Goal: Information Seeking & Learning: Learn about a topic

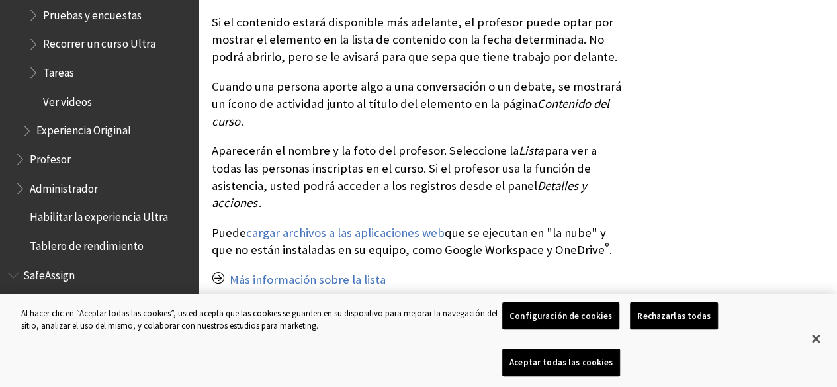
scroll to position [1280, 0]
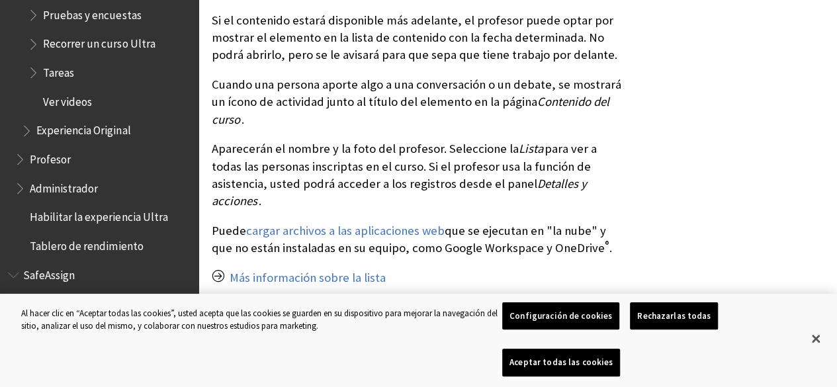
click at [75, 294] on span "Alumno" at bounding box center [103, 304] width 176 height 22
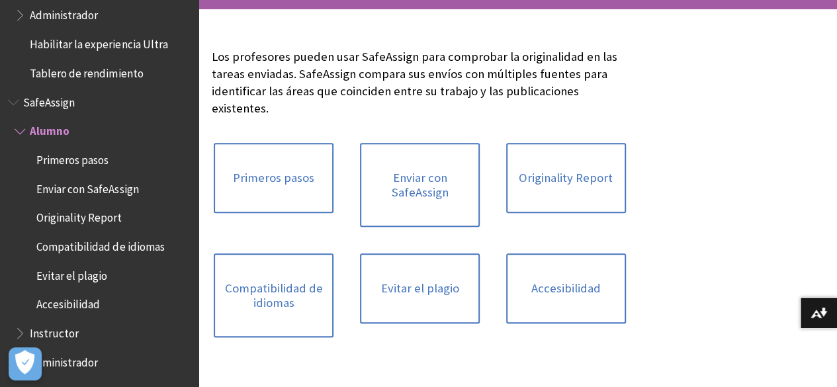
scroll to position [265, 0]
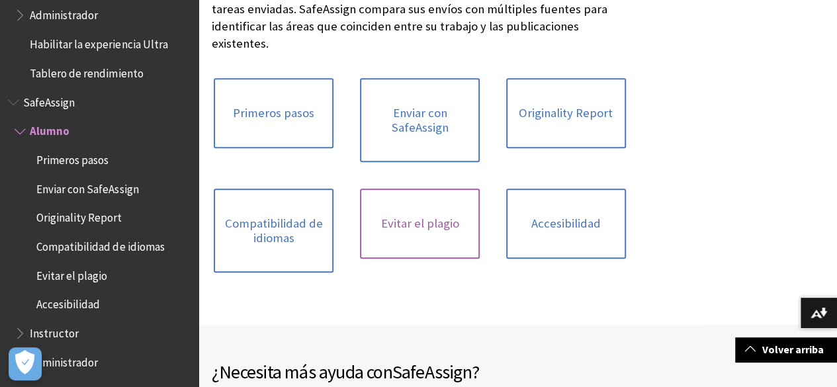
click at [363, 208] on link "Evitar el plagio" at bounding box center [420, 224] width 120 height 70
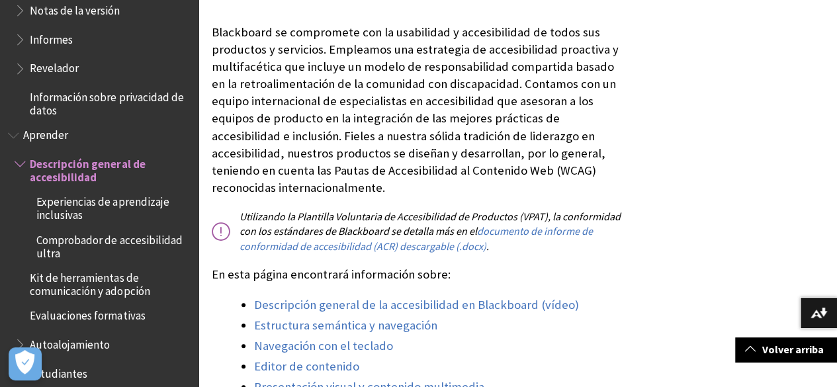
scroll to position [902, 0]
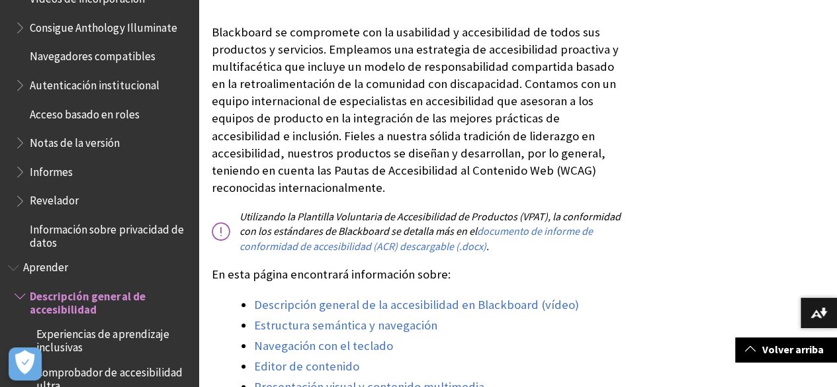
click at [90, 178] on span "Informes" at bounding box center [103, 172] width 176 height 22
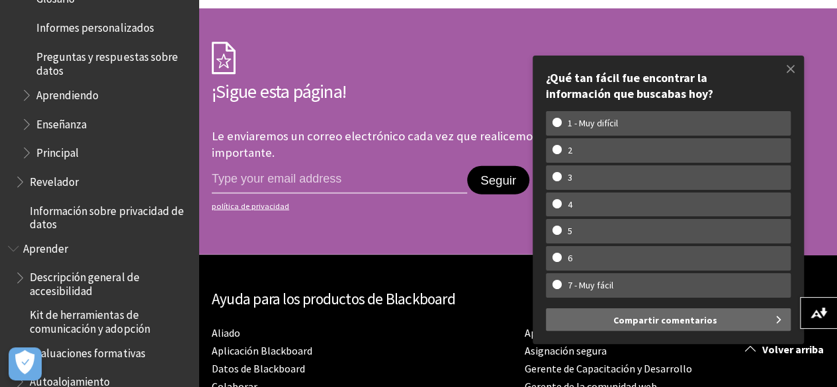
scroll to position [1620, 0]
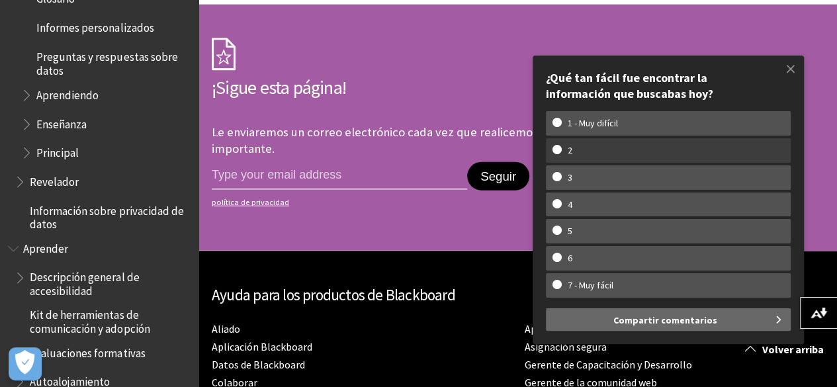
click at [578, 150] on w-span "2" at bounding box center [569, 150] width 35 height 11
click at [561, 150] on input "2" at bounding box center [556, 149] width 9 height 9
radio input "true"
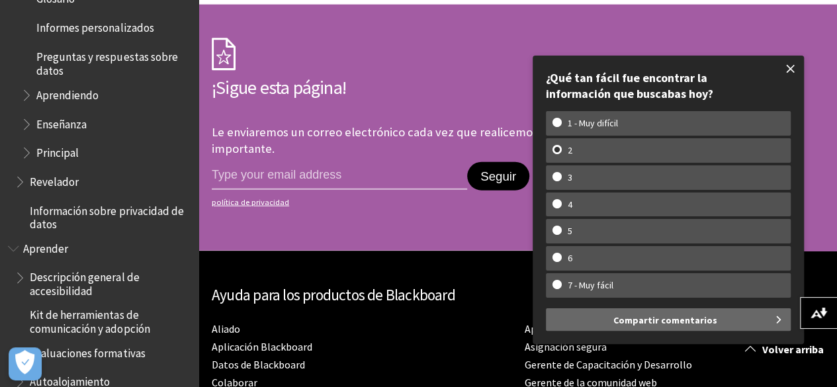
click at [797, 72] on span at bounding box center [791, 69] width 28 height 28
